Goal: Task Accomplishment & Management: Use online tool/utility

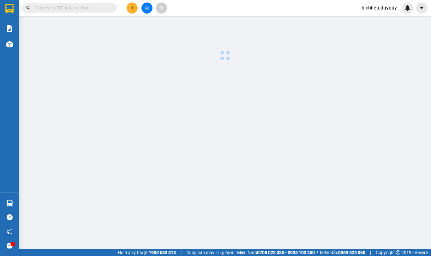
drag, startPoint x: 0, startPoint y: 0, endPoint x: 315, endPoint y: 99, distance: 329.9
click at [288, 16] on main at bounding box center [215, 124] width 431 height 249
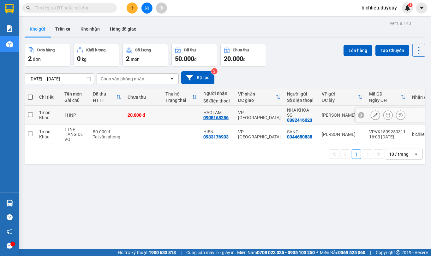
click at [26, 114] on td at bounding box center [30, 115] width 11 height 19
checkbox input "true"
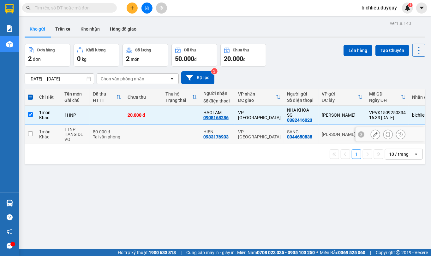
click at [29, 133] on input "checkbox" at bounding box center [30, 134] width 5 height 5
checkbox input "true"
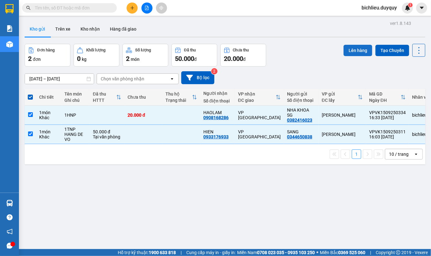
click at [348, 51] on button "Lên hàng" at bounding box center [357, 50] width 29 height 11
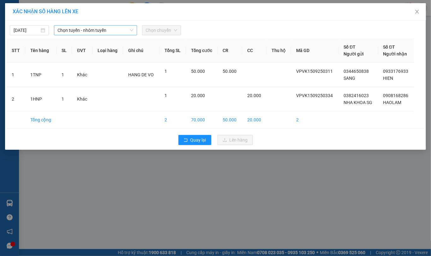
click at [119, 30] on span "Chọn tuyến - nhóm tuyến" at bounding box center [95, 30] width 75 height 9
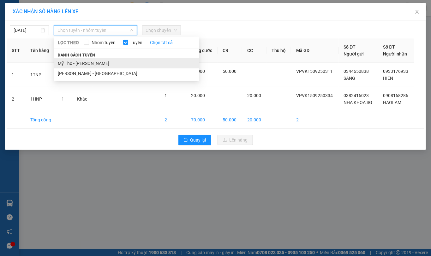
click at [100, 64] on li "Mỹ Tho - [PERSON_NAME]" at bounding box center [126, 63] width 145 height 10
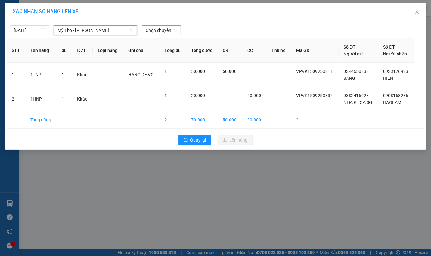
click at [174, 32] on span "Chọn chuyến" at bounding box center [162, 30] width 32 height 9
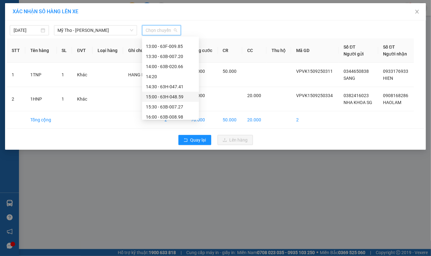
scroll to position [364, 0]
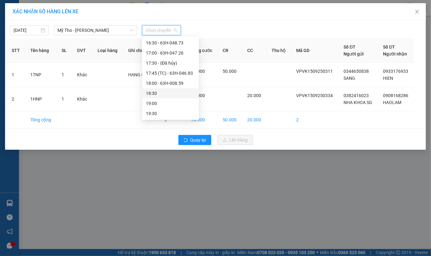
click at [159, 92] on div "18:30" at bounding box center [170, 93] width 49 height 7
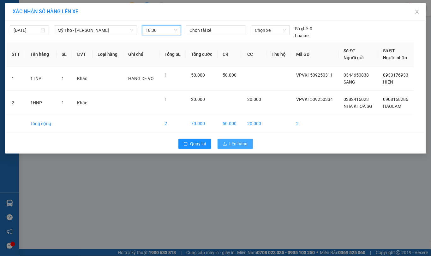
click at [234, 145] on span "Lên hàng" at bounding box center [238, 143] width 18 height 7
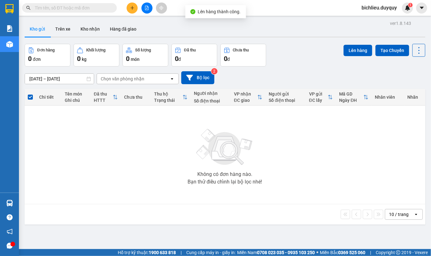
drag, startPoint x: 63, startPoint y: 33, endPoint x: 78, endPoint y: 48, distance: 21.0
click at [63, 32] on button "Trên xe" at bounding box center [62, 28] width 25 height 15
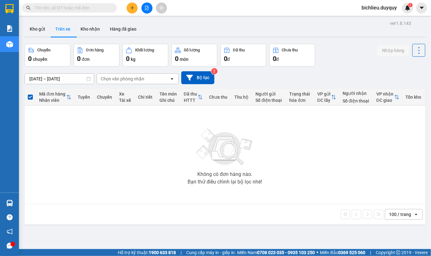
click at [148, 74] on div "Chọn văn phòng nhận" at bounding box center [133, 79] width 73 height 10
click at [65, 31] on button "Trên xe" at bounding box center [62, 28] width 25 height 15
